Goal: Task Accomplishment & Management: Manage account settings

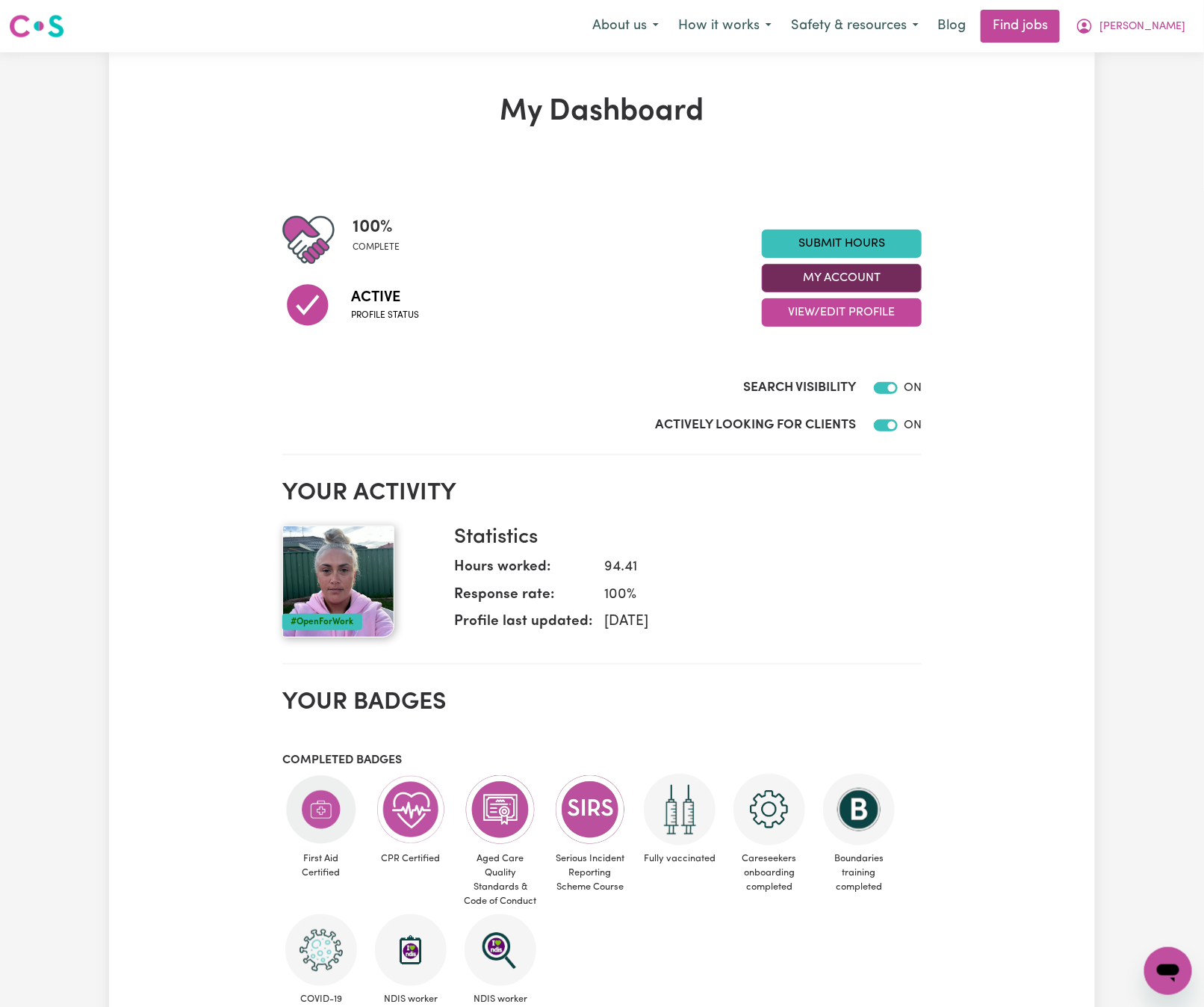
click at [879, 273] on button "My Account" at bounding box center [842, 277] width 160 height 28
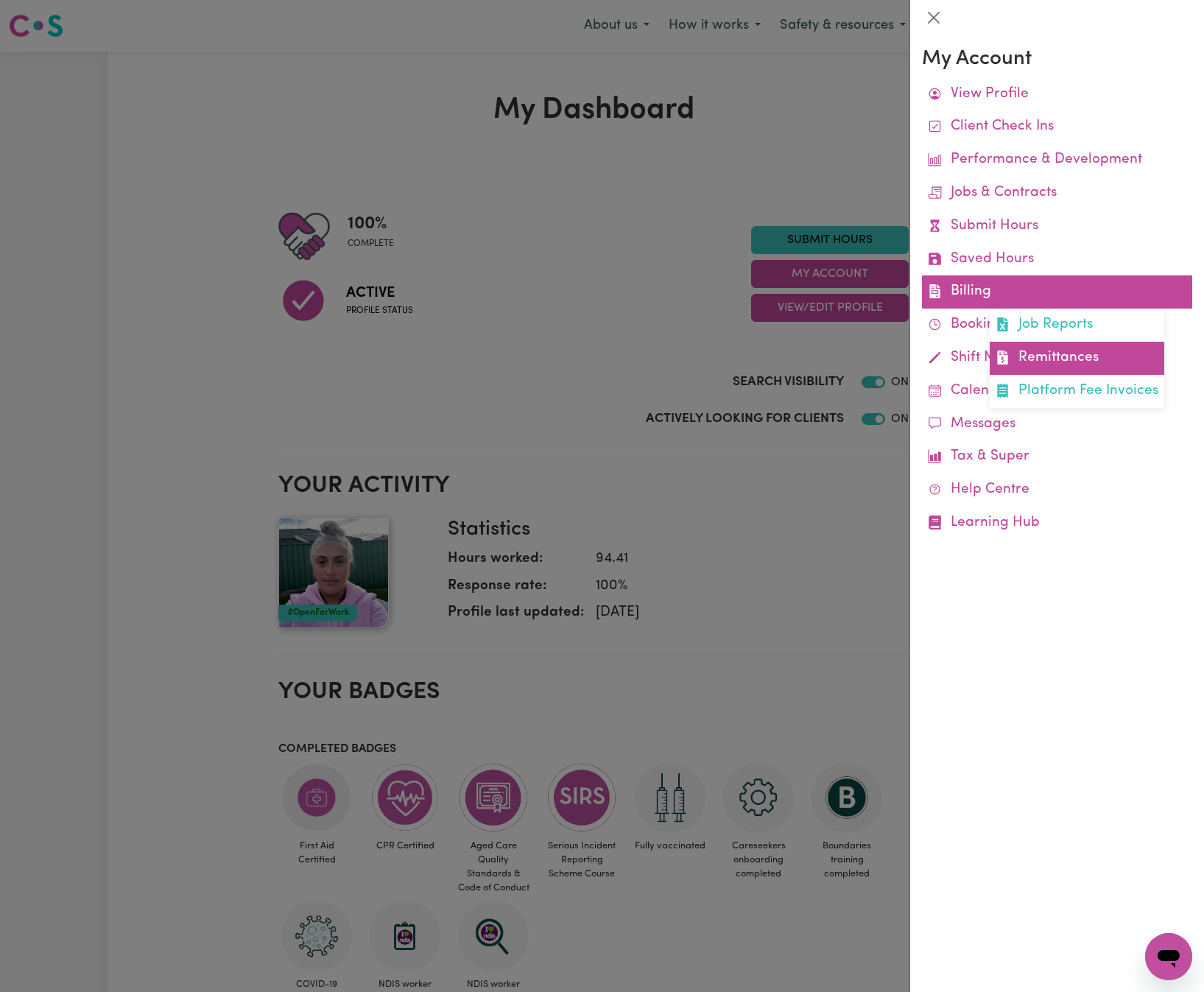
click at [1058, 354] on link "Remittances" at bounding box center [1076, 358] width 174 height 33
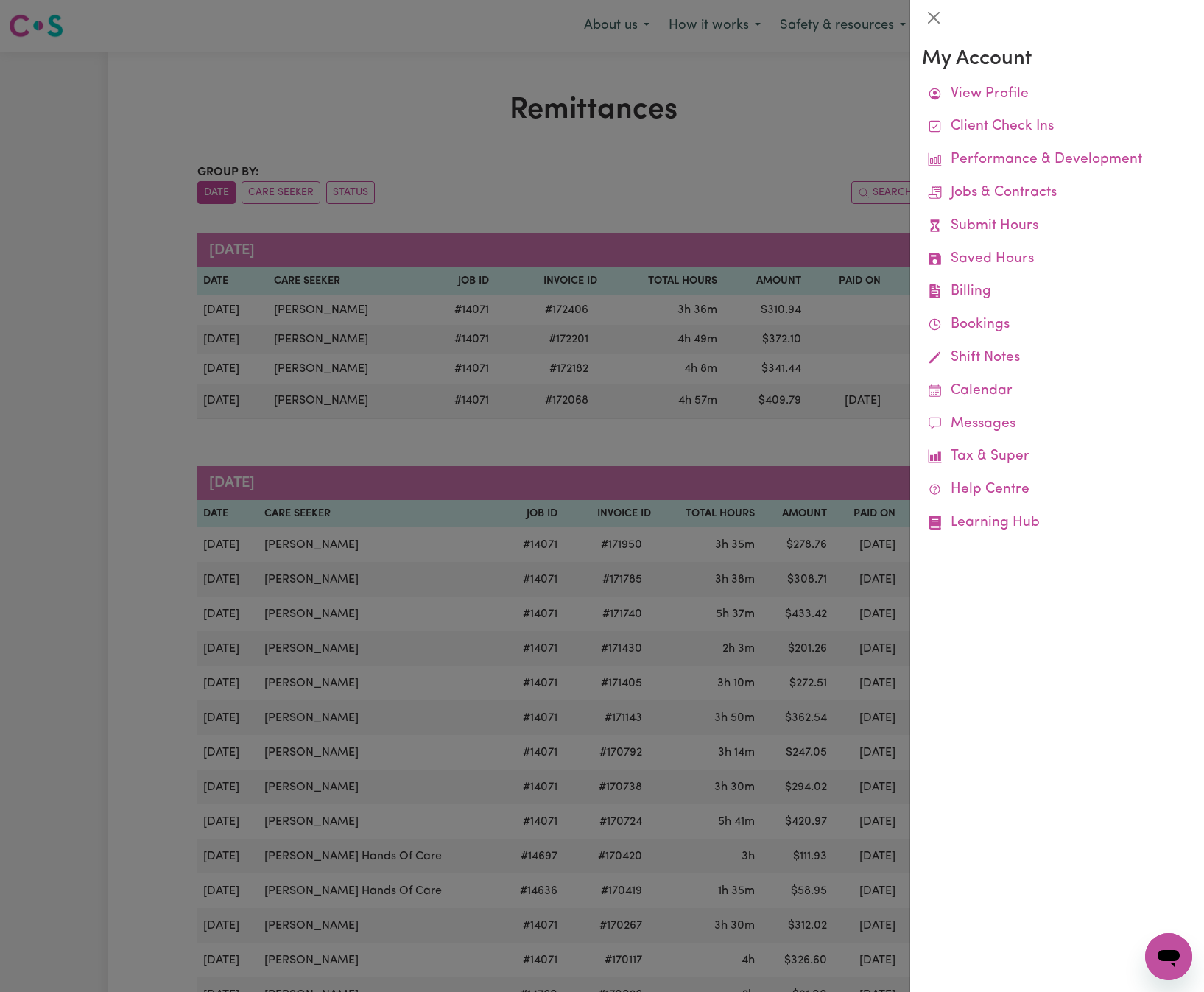
click at [530, 199] on div at bounding box center [602, 496] width 1204 height 992
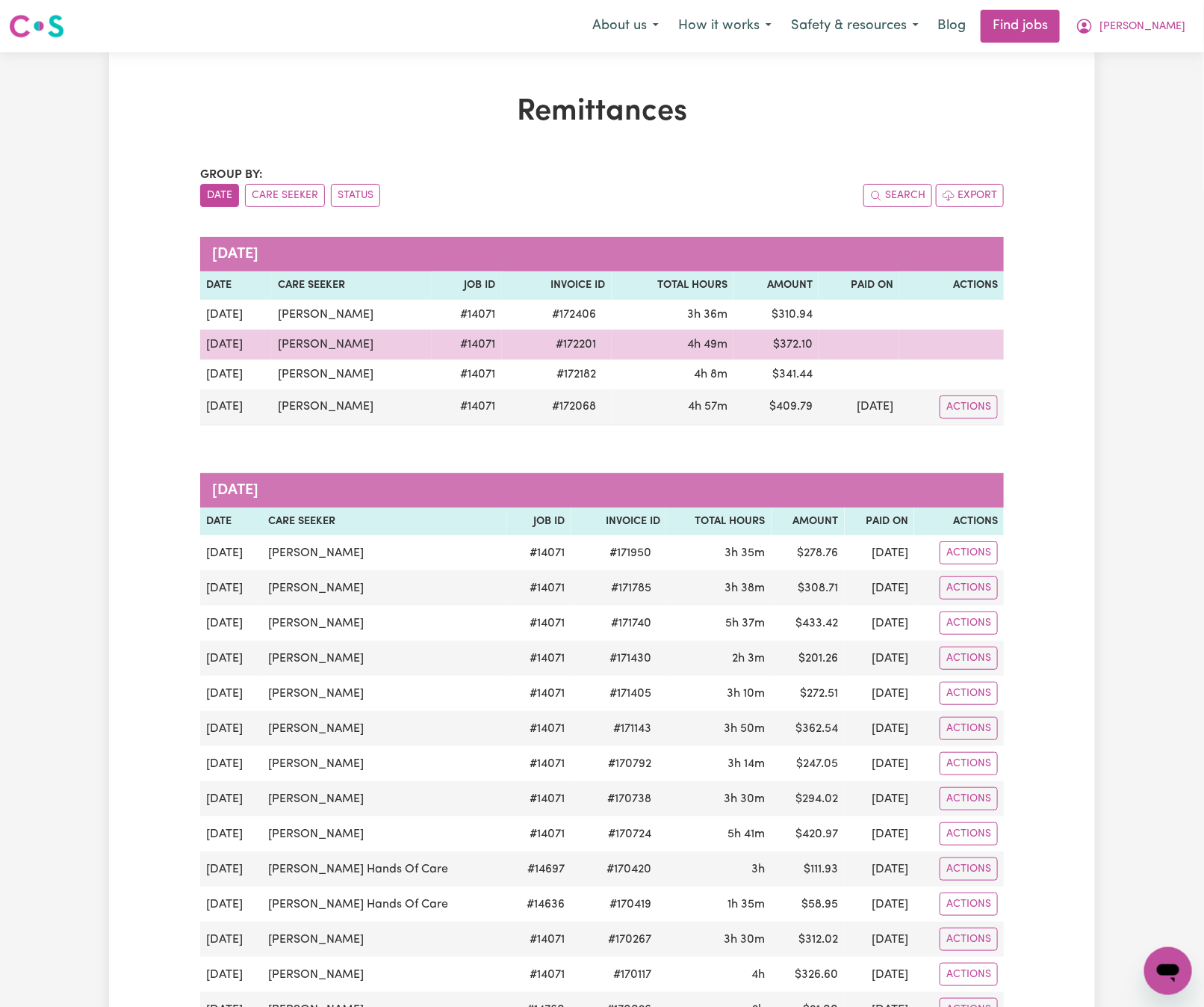
drag, startPoint x: 371, startPoint y: 349, endPoint x: 247, endPoint y: 341, distance: 124.3
click at [247, 341] on tr "[DATE] [PERSON_NAME] # 14071 # 172201 4h 49m $ 372.10" at bounding box center [602, 344] width 804 height 30
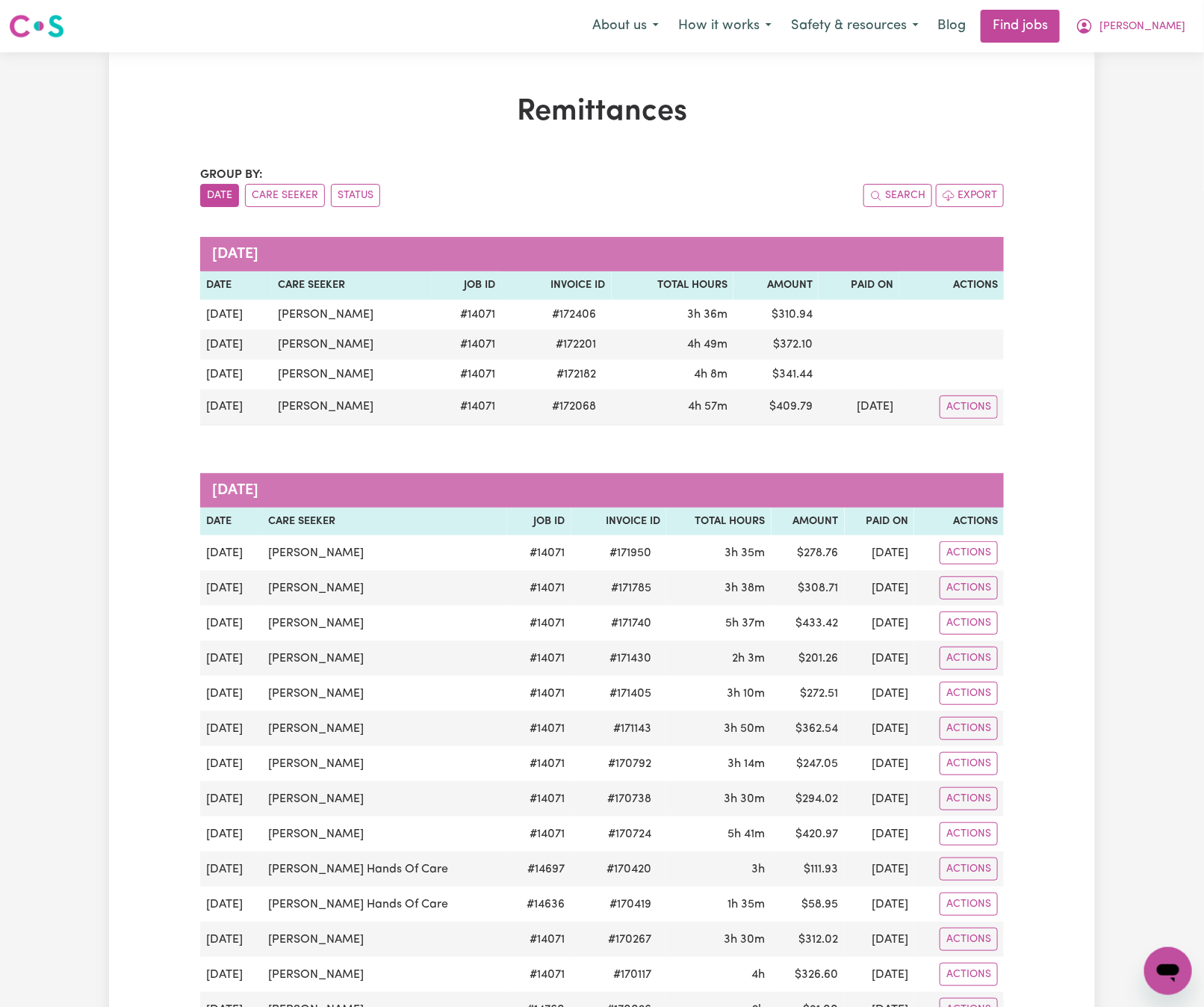
copy tr "[PERSON_NAME]"
click at [1152, 23] on span "[PERSON_NAME]" at bounding box center [1143, 26] width 86 height 17
click at [1144, 112] on link "Logout" at bounding box center [1136, 114] width 118 height 28
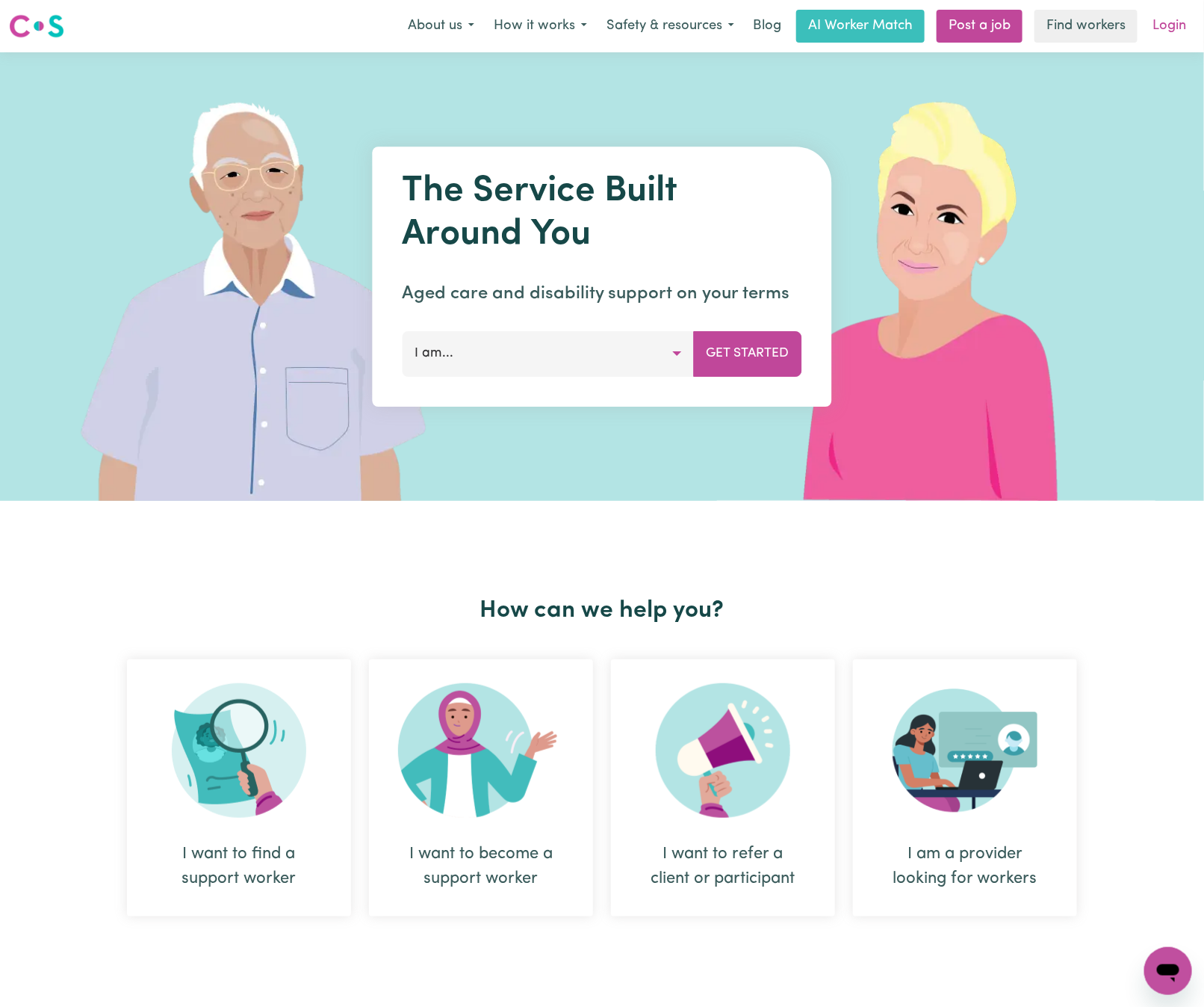
click at [1176, 27] on link "Login" at bounding box center [1169, 26] width 52 height 33
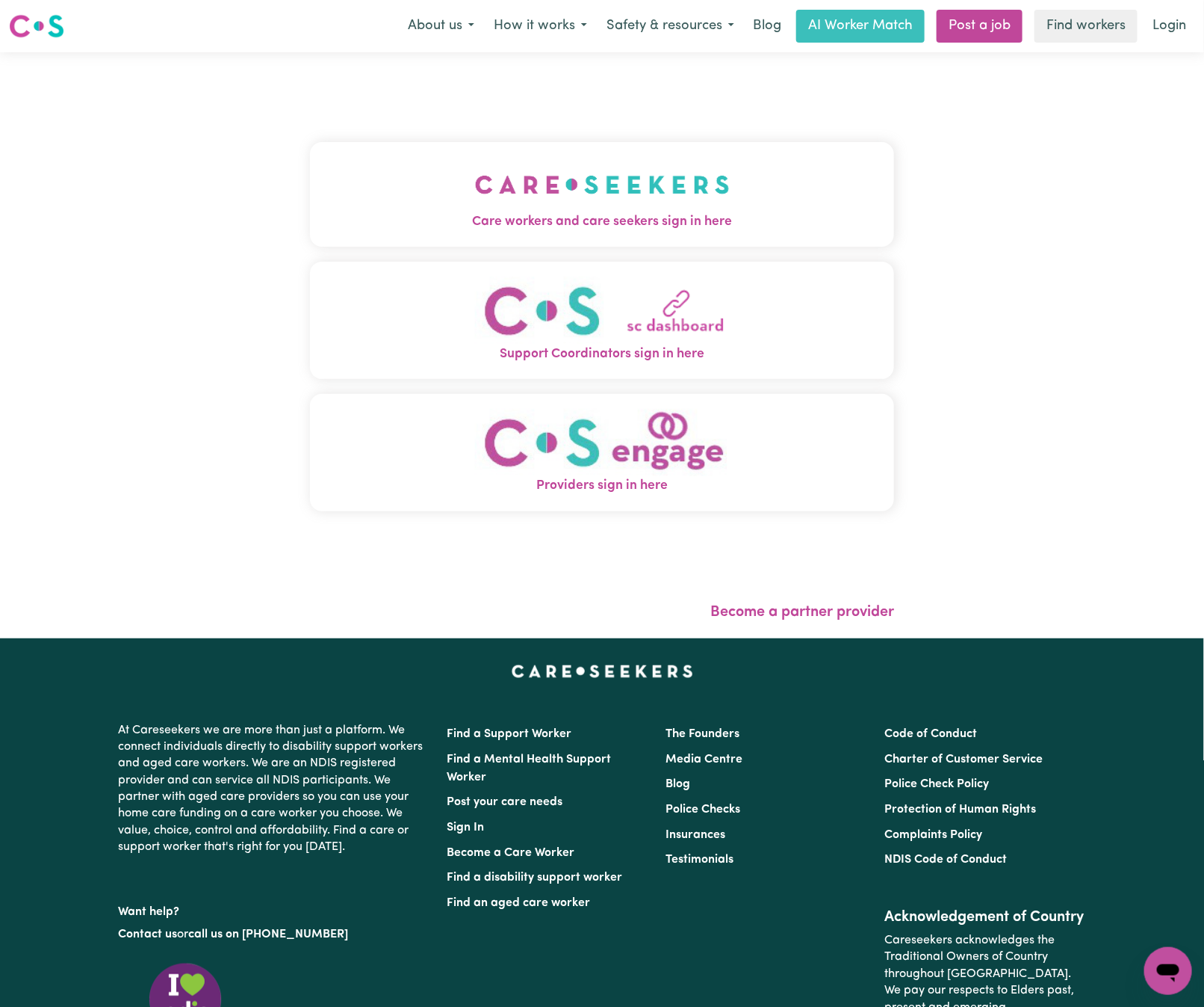
click at [514, 196] on img "Care workers and care seekers sign in here" at bounding box center [602, 184] width 255 height 56
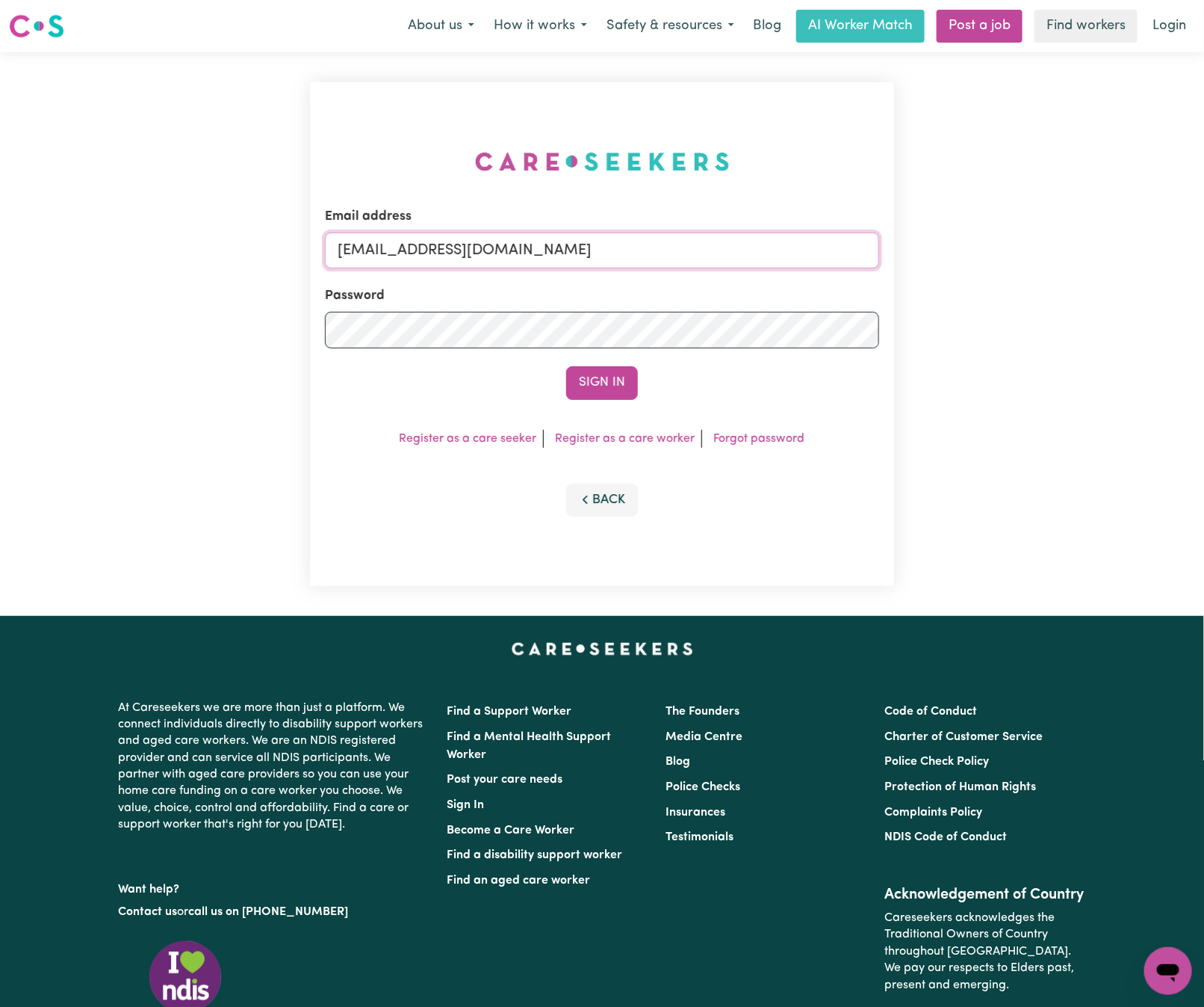
drag, startPoint x: 418, startPoint y: 250, endPoint x: 1204, endPoint y: 252, distance: 786.0
click at [1204, 252] on html "Menu About us How it works Safety & resources Blog AI Worker Match Post a job F…" at bounding box center [602, 605] width 1204 height 1210
paste input "[EMAIL_ADDRESS][DOMAIN_NAME]"
type input "superuser~[EMAIL_ADDRESS][DOMAIN_NAME]"
click at [566, 366] on button "Sign In" at bounding box center [602, 383] width 72 height 33
